Goal: Navigation & Orientation: Find specific page/section

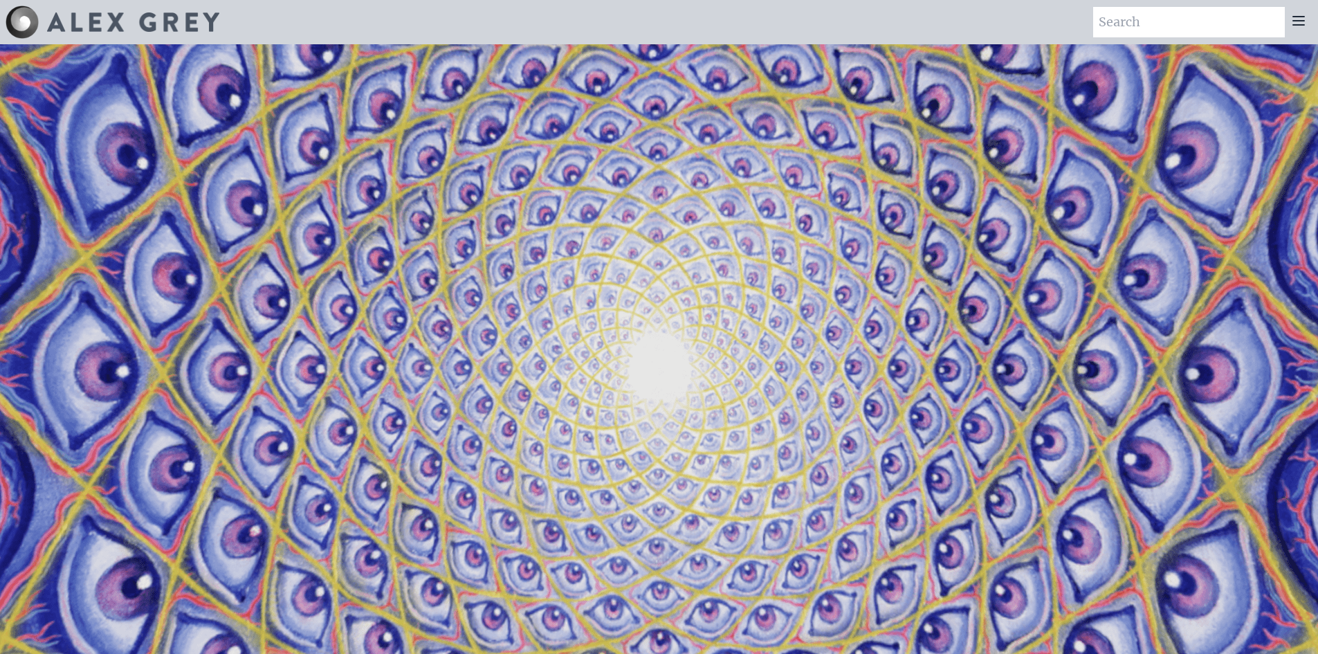
click at [1299, 19] on icon at bounding box center [1298, 20] width 17 height 17
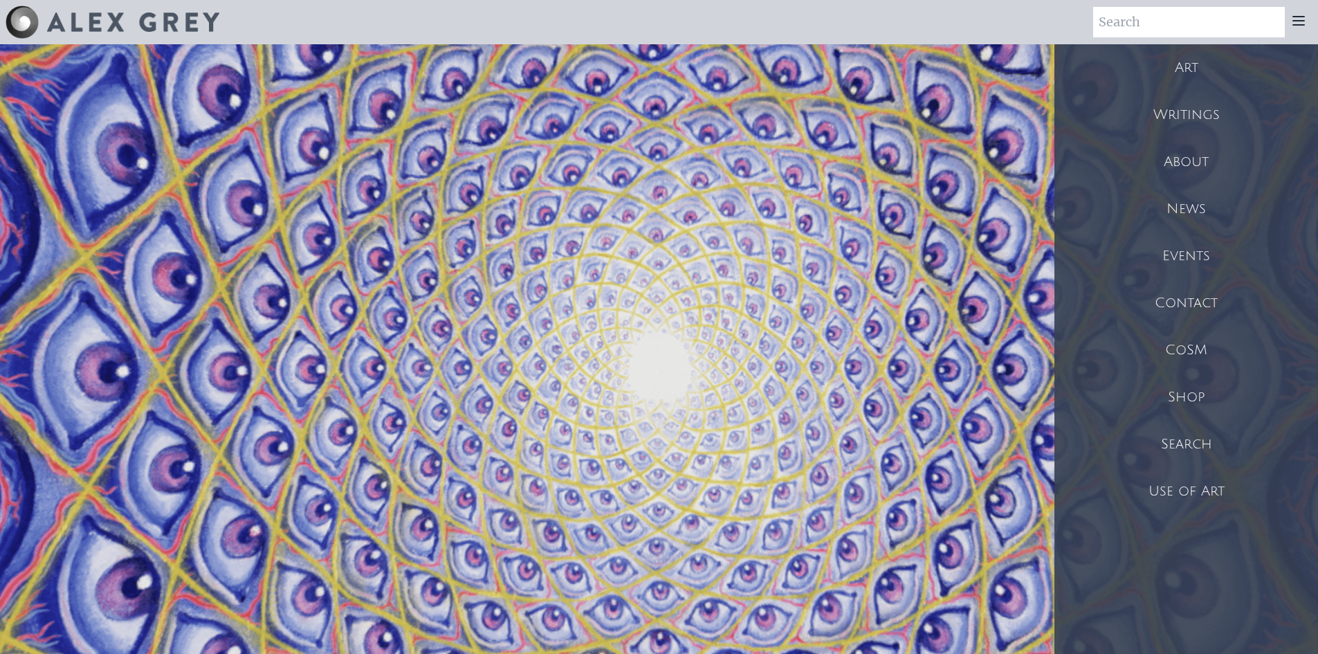
click at [1209, 402] on div "Shop" at bounding box center [1187, 397] width 264 height 47
